Goal: Task Accomplishment & Management: Manage account settings

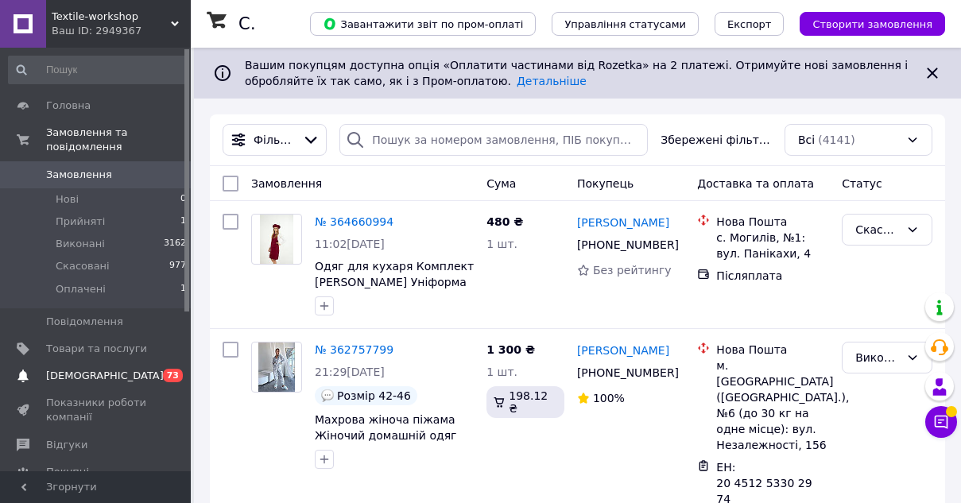
click at [90, 379] on span "[DEMOGRAPHIC_DATA]" at bounding box center [105, 376] width 118 height 14
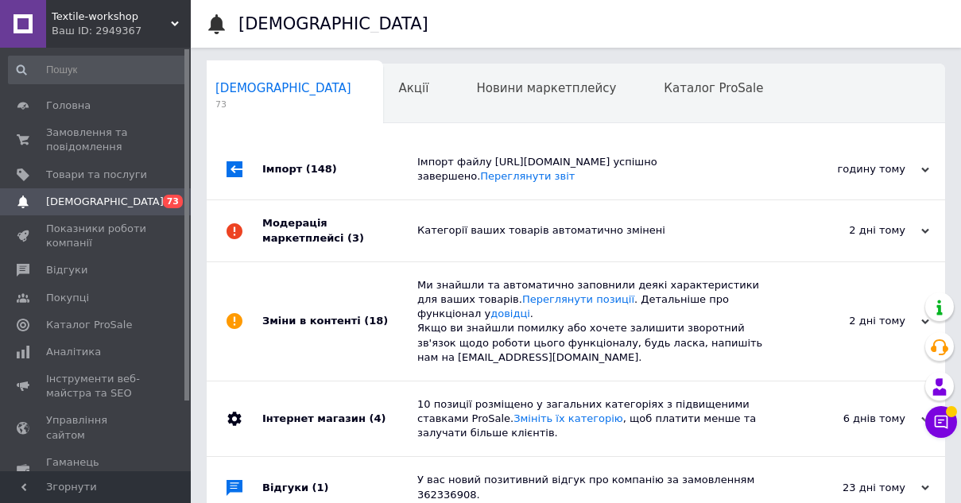
scroll to position [0, 8]
click at [668, 92] on span "Каталог ProSale" at bounding box center [712, 88] width 99 height 14
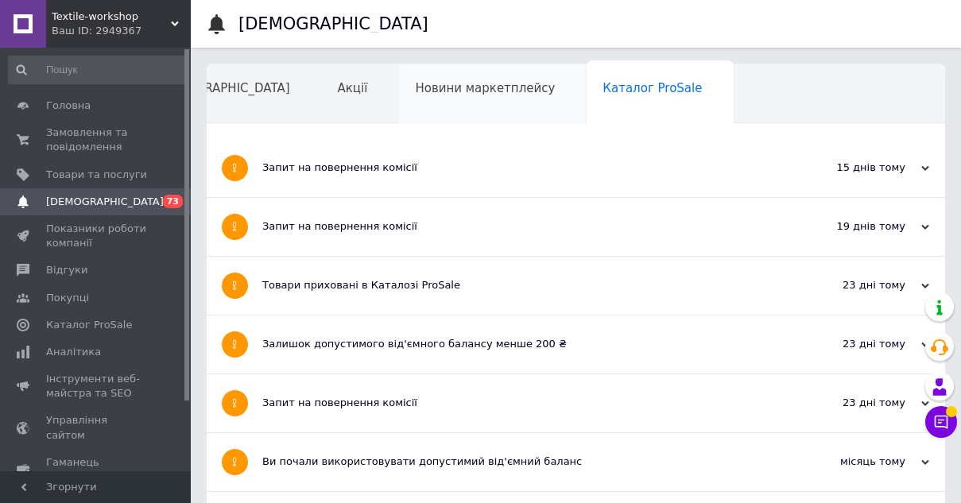
click at [467, 99] on div "Новини маркетплейсу" at bounding box center [493, 94] width 188 height 60
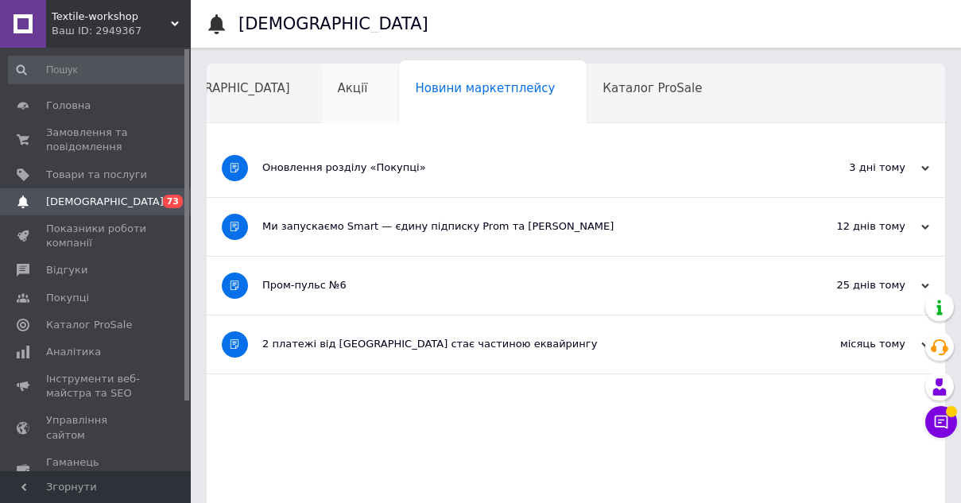
click at [322, 92] on div "Акції" at bounding box center [361, 94] width 78 height 60
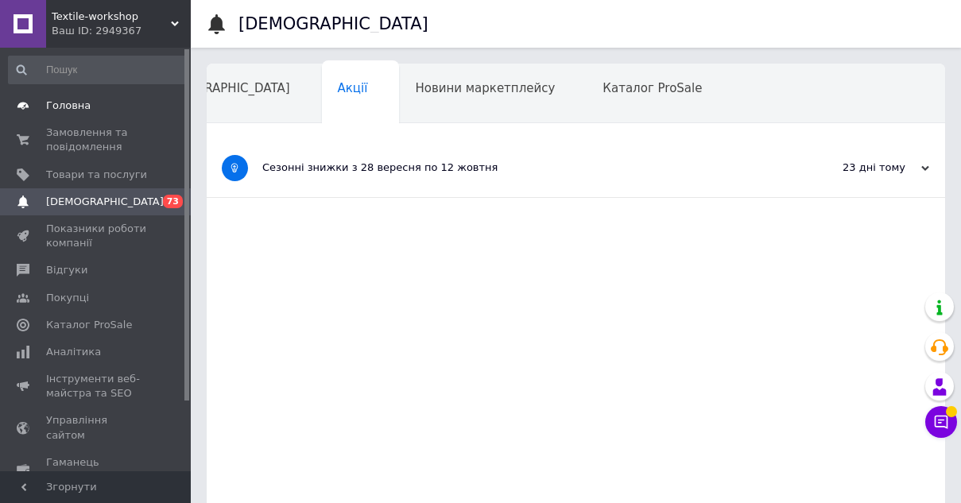
click at [83, 110] on span "Головна" at bounding box center [68, 106] width 45 height 14
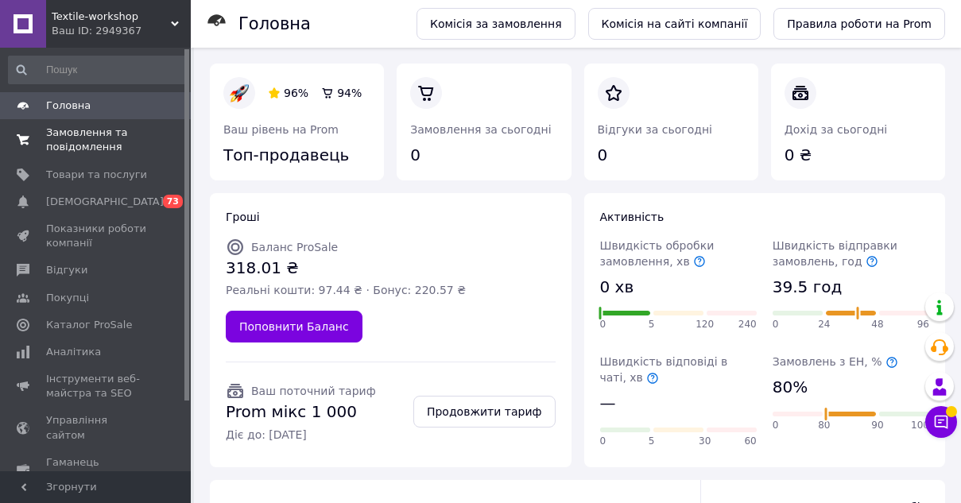
click at [70, 142] on span "Замовлення та повідомлення" at bounding box center [96, 140] width 101 height 29
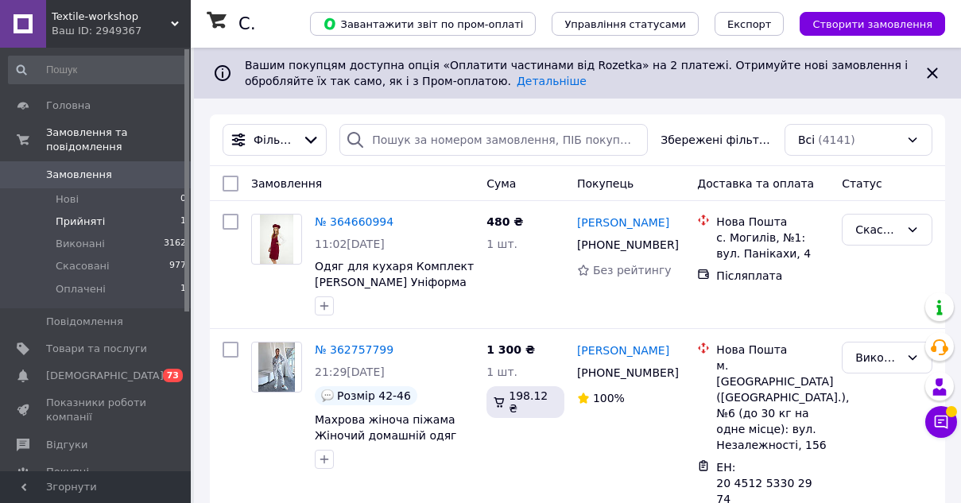
click at [106, 220] on li "Прийняті 1" at bounding box center [98, 222] width 196 height 22
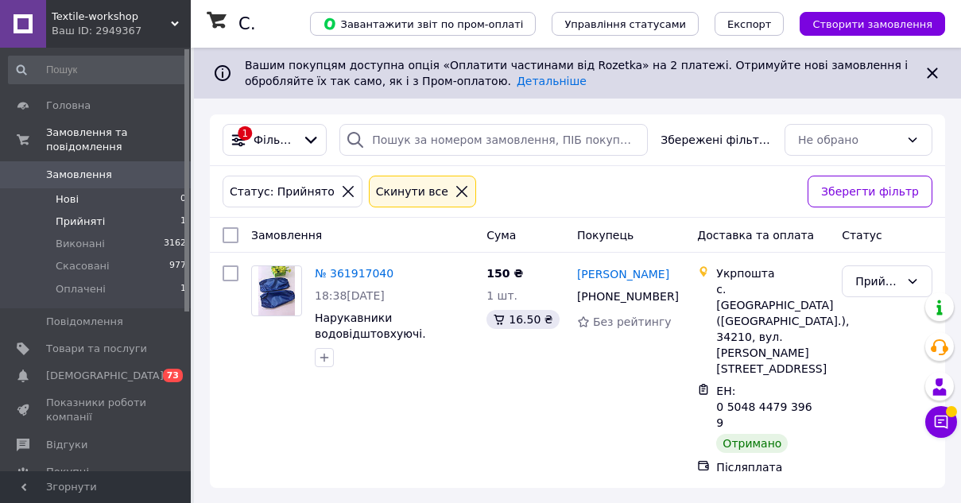
click at [77, 197] on span "Нові" at bounding box center [67, 199] width 23 height 14
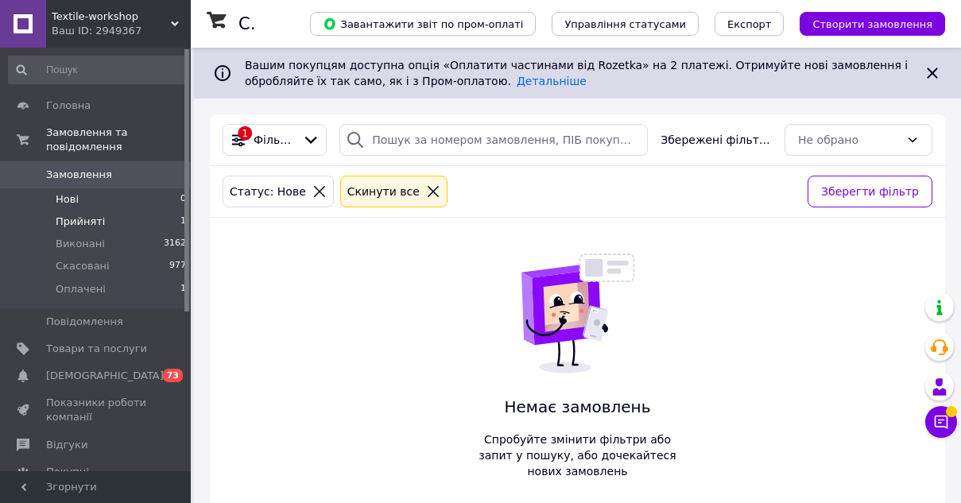
click at [90, 219] on span "Прийняті" at bounding box center [80, 222] width 49 height 14
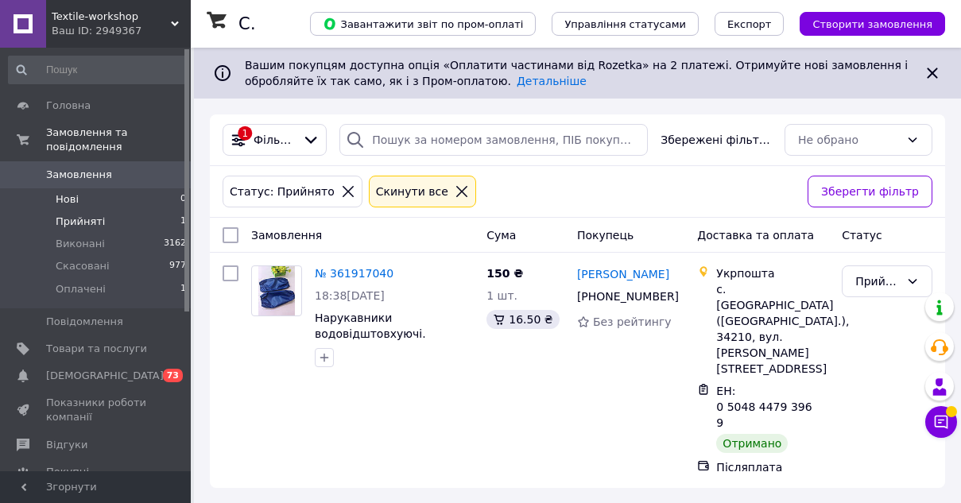
click at [77, 193] on span "Нові" at bounding box center [67, 199] width 23 height 14
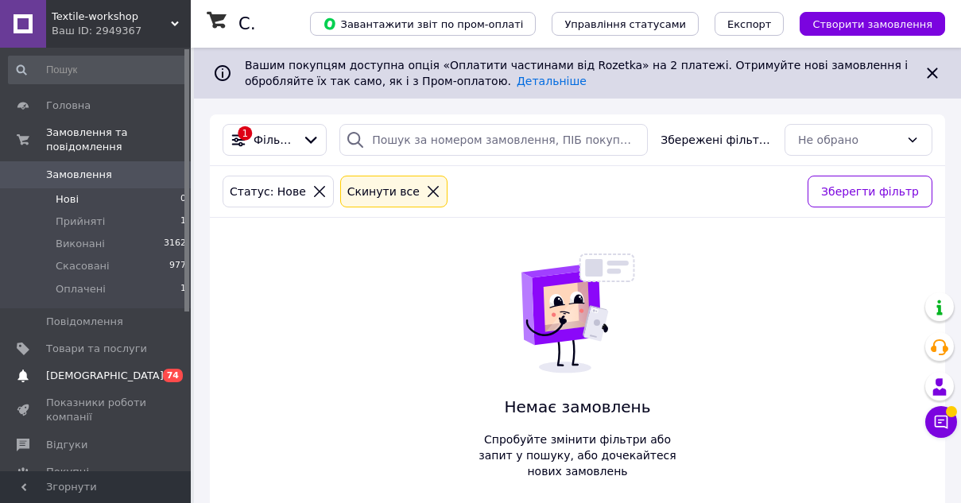
click at [80, 376] on span "[DEMOGRAPHIC_DATA]" at bounding box center [105, 376] width 118 height 14
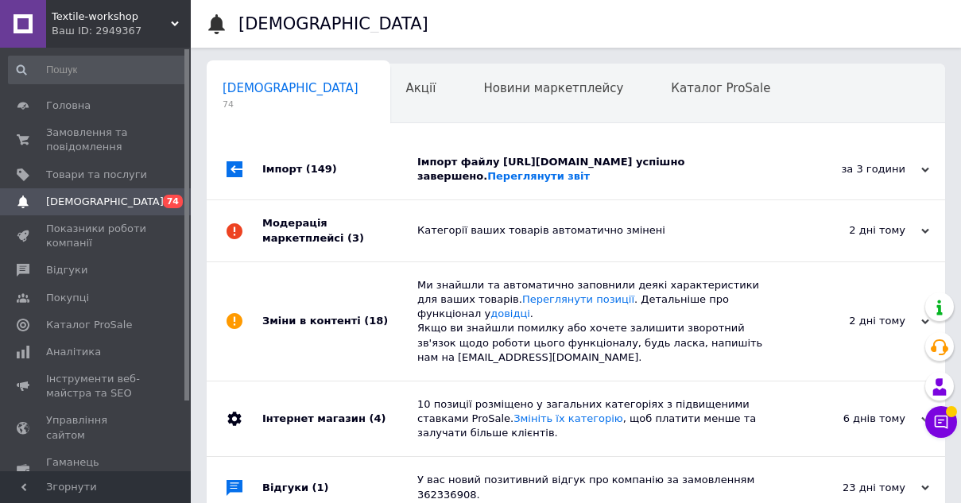
scroll to position [0, 8]
click at [459, 97] on div "Новини маркетплейсу 0" at bounding box center [553, 94] width 188 height 60
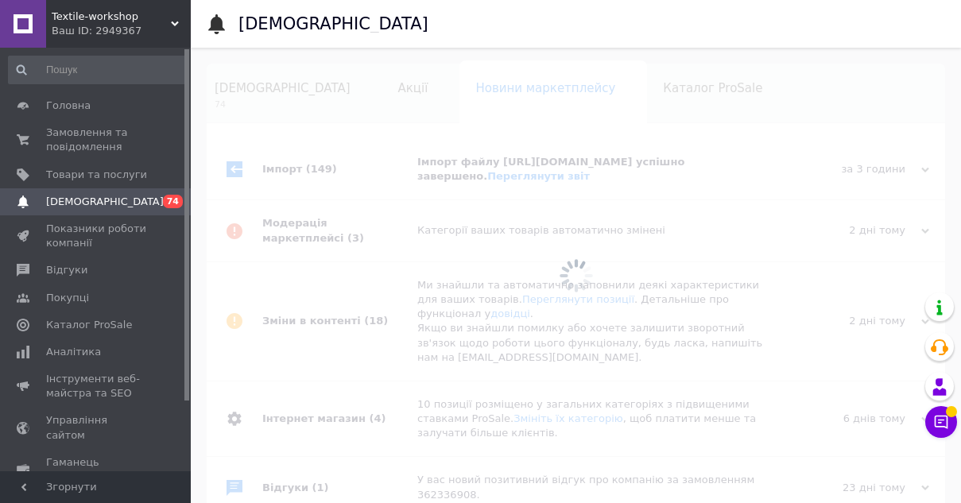
scroll to position [0, 68]
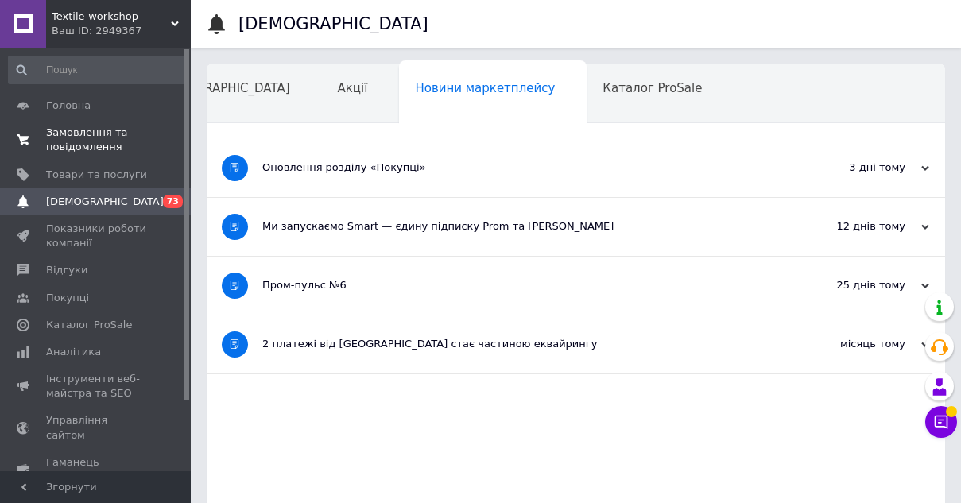
click at [75, 136] on span "Замовлення та повідомлення" at bounding box center [96, 140] width 101 height 29
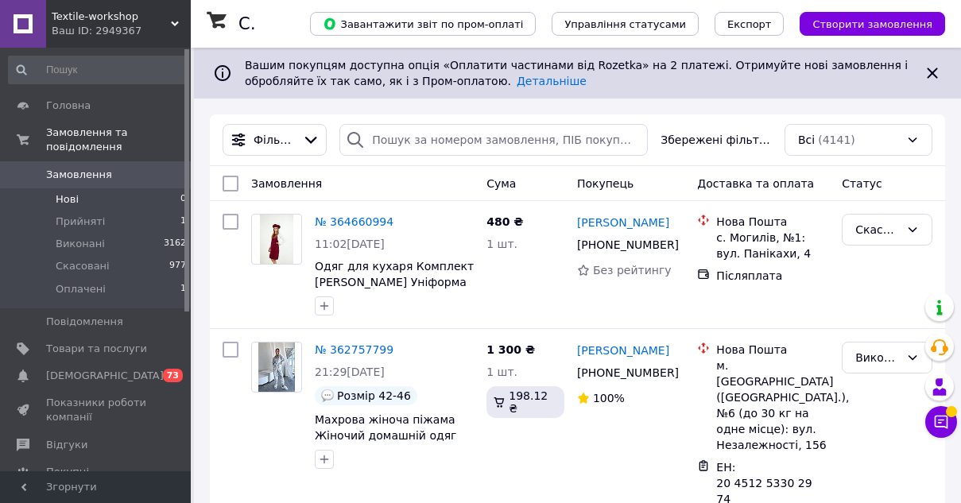
click at [77, 200] on span "Нові" at bounding box center [67, 199] width 23 height 14
